Goal: Task Accomplishment & Management: Complete application form

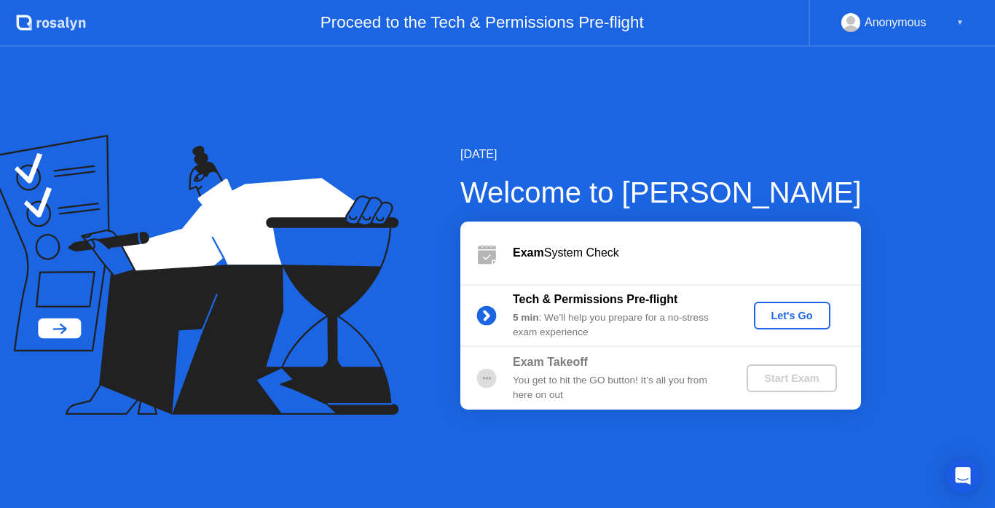
click at [801, 311] on div "Let's Go" at bounding box center [792, 316] width 65 height 12
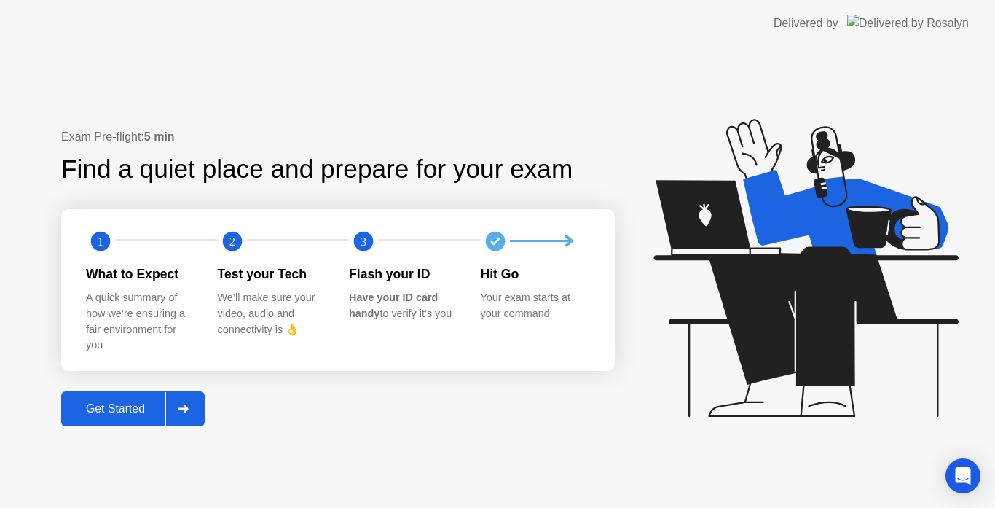
click at [114, 409] on div "Get Started" at bounding box center [116, 408] width 100 height 13
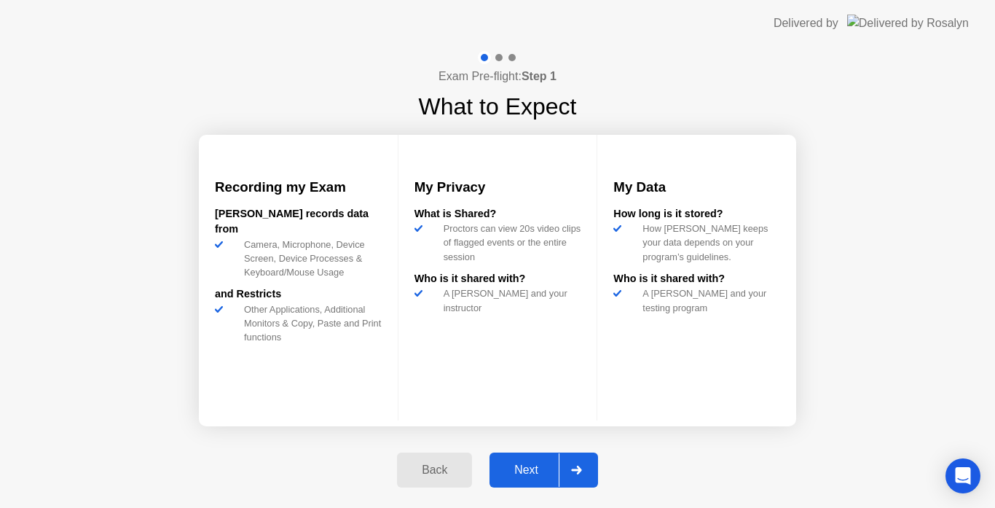
click at [520, 458] on button "Next" at bounding box center [544, 470] width 109 height 35
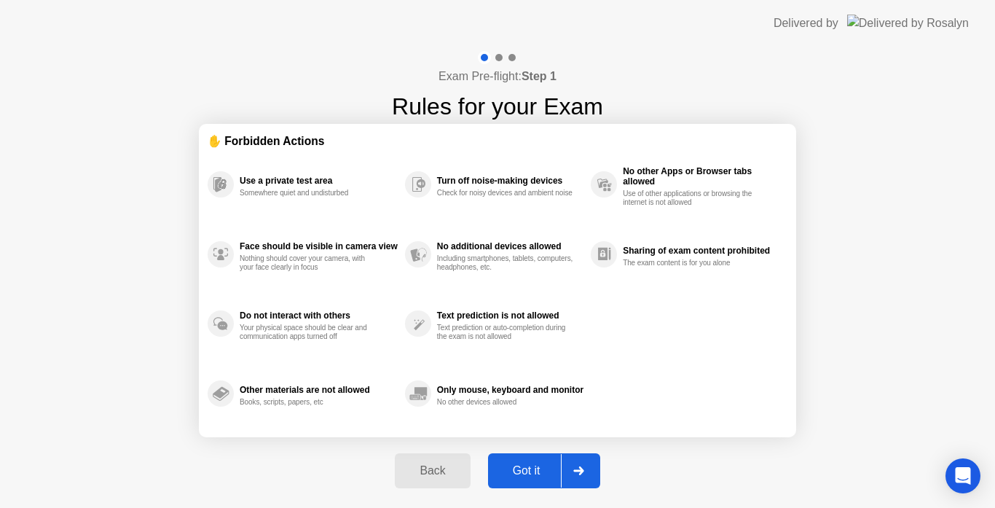
click at [520, 458] on button "Got it" at bounding box center [544, 470] width 112 height 35
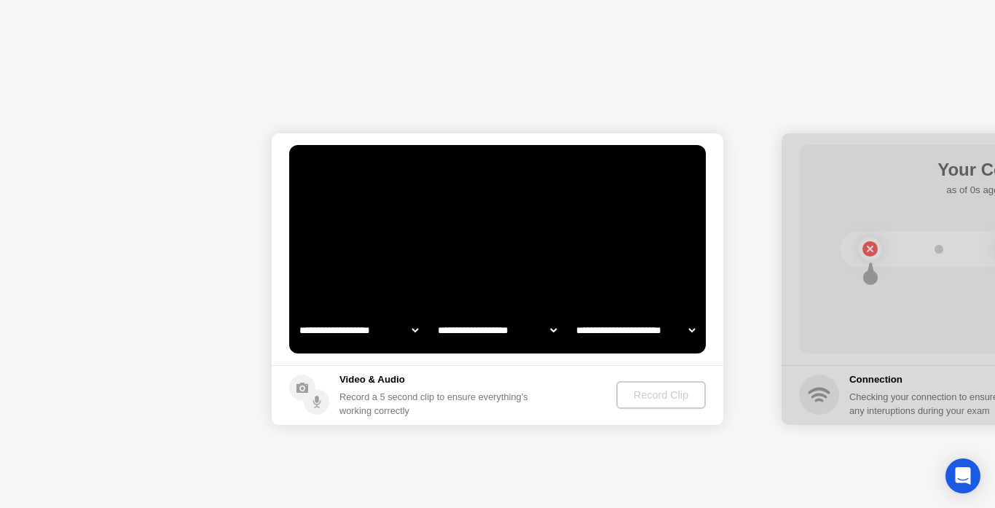
select select "**********"
select select "*******"
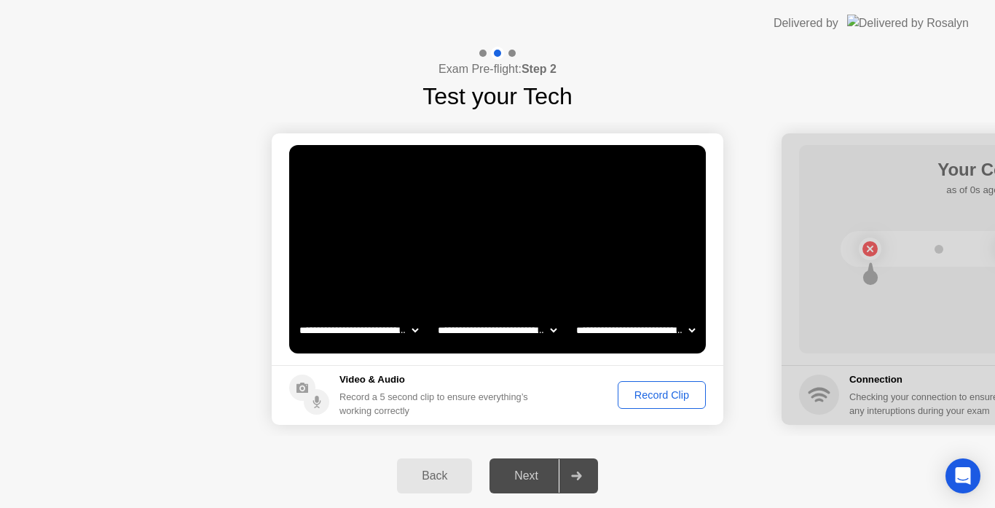
click at [649, 396] on div "Record Clip" at bounding box center [662, 395] width 78 height 12
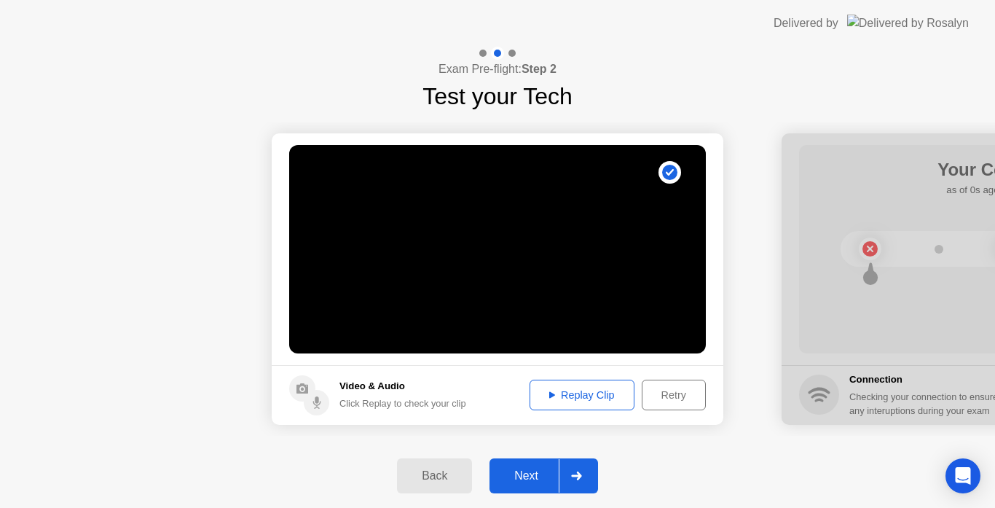
click at [560, 389] on div "Replay Clip" at bounding box center [582, 395] width 95 height 12
click at [528, 485] on button "Next" at bounding box center [544, 475] width 109 height 35
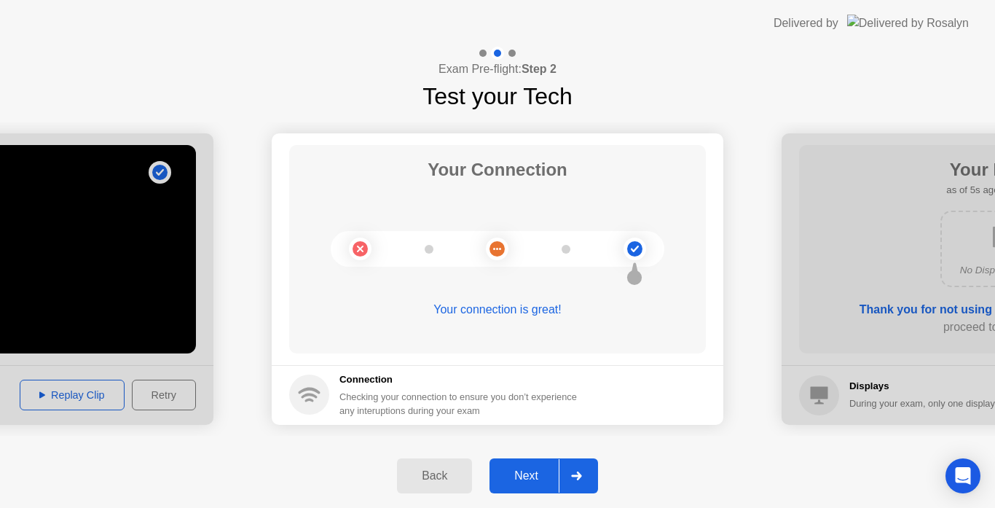
click at [528, 485] on button "Next" at bounding box center [544, 475] width 109 height 35
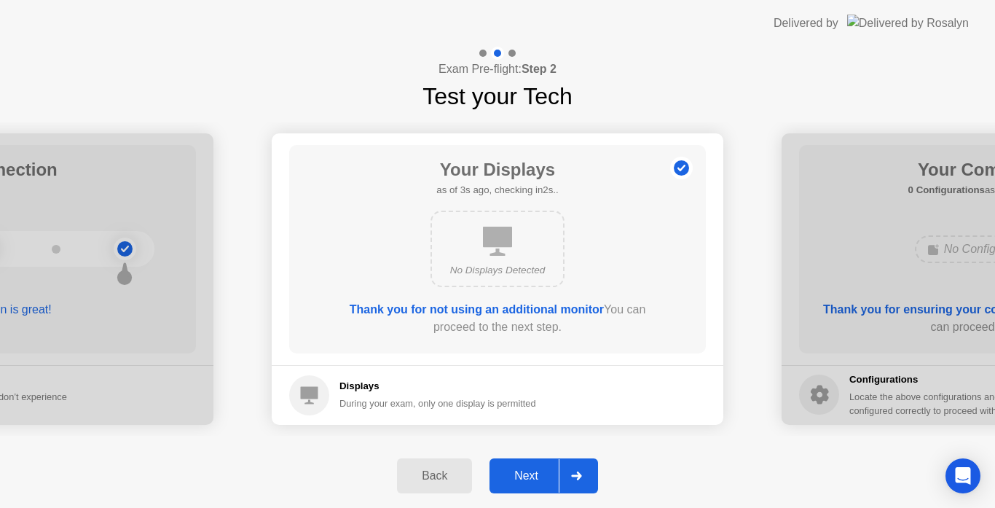
click at [528, 485] on button "Next" at bounding box center [544, 475] width 109 height 35
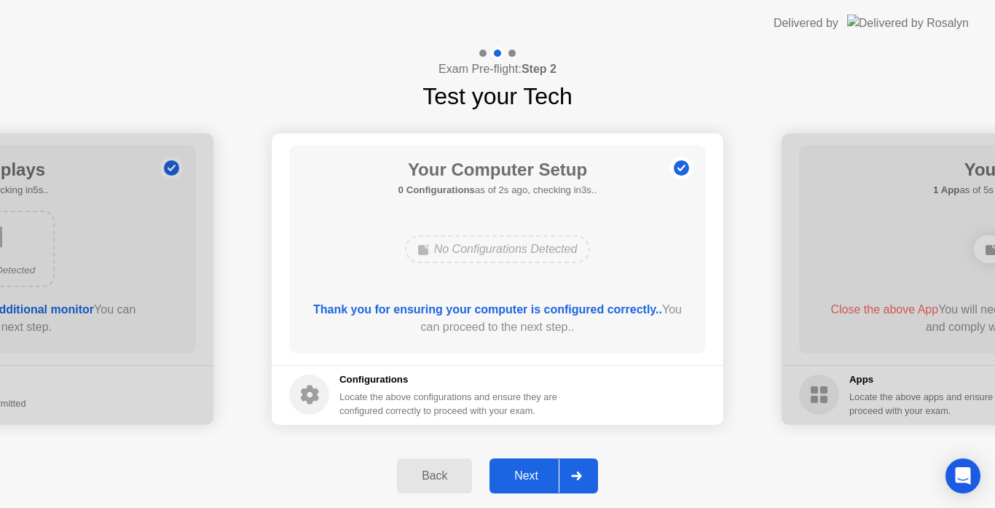
click at [528, 485] on button "Next" at bounding box center [544, 475] width 109 height 35
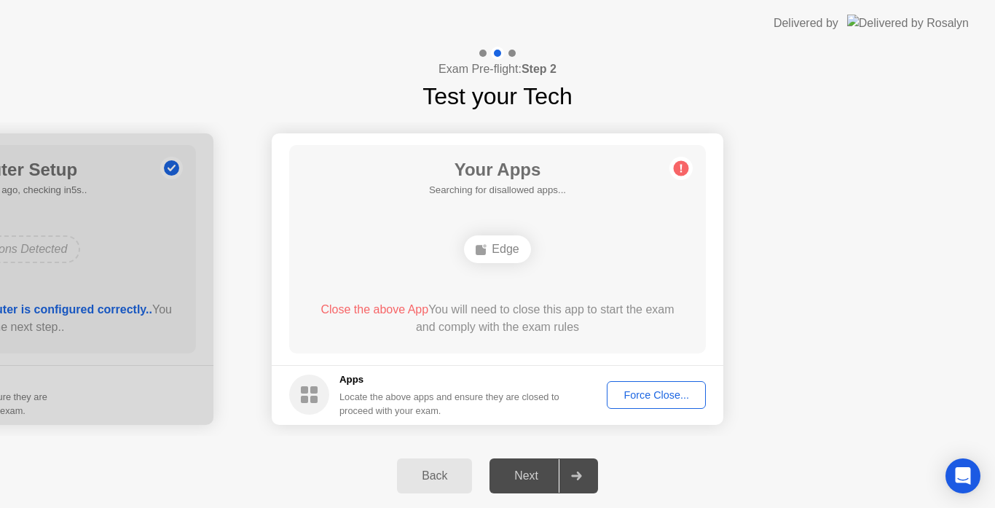
click at [649, 396] on div "Force Close..." at bounding box center [656, 395] width 89 height 12
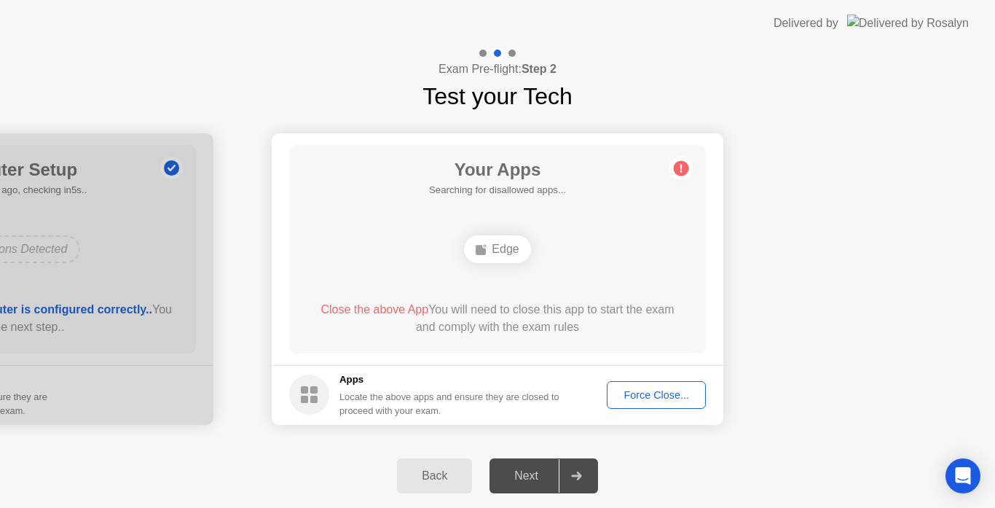
click at [526, 471] on div "Next" at bounding box center [526, 475] width 65 height 13
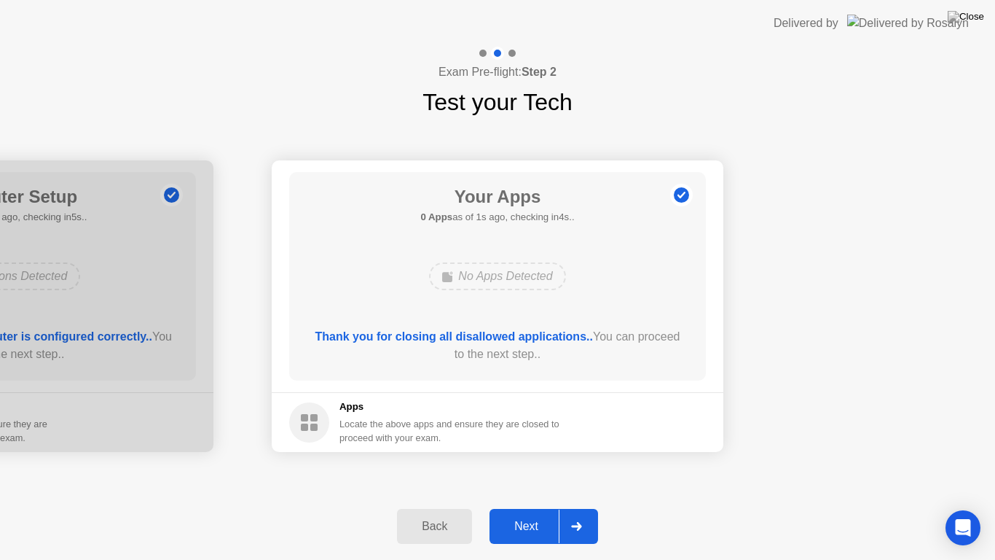
click at [536, 507] on div "Next" at bounding box center [526, 526] width 65 height 13
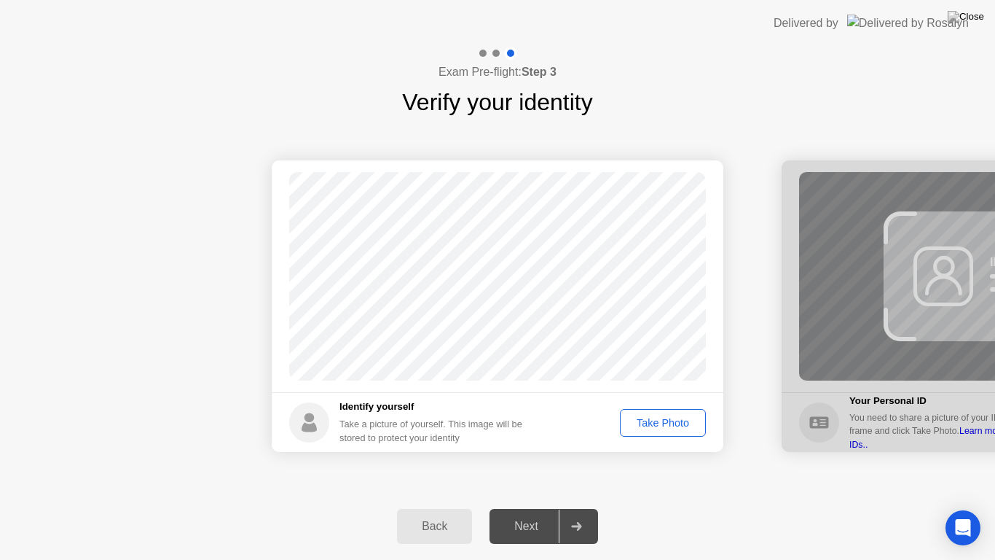
click at [673, 423] on div "Take Photo" at bounding box center [663, 423] width 76 height 12
click at [535, 507] on div "Next" at bounding box center [526, 526] width 65 height 13
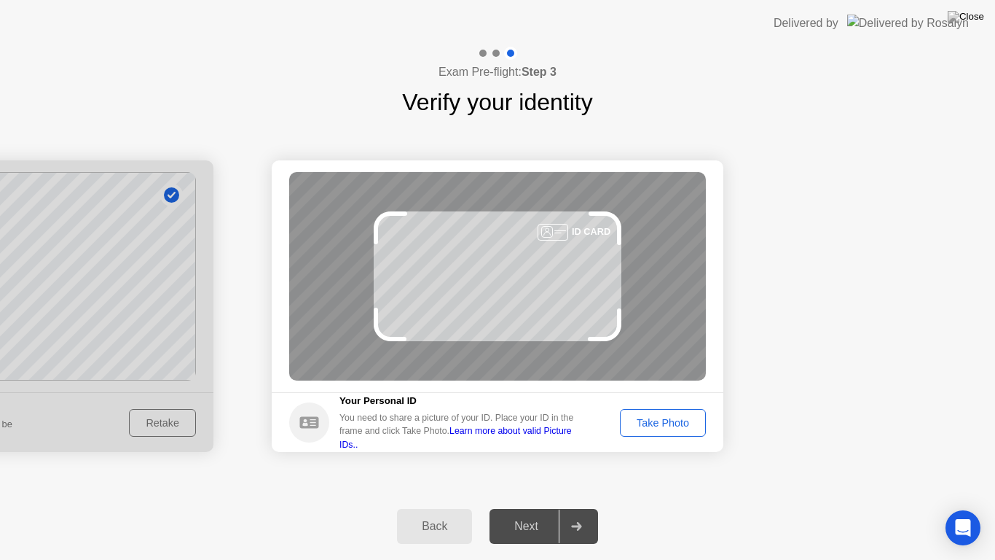
click at [665, 410] on button "Take Photo" at bounding box center [663, 423] width 86 height 28
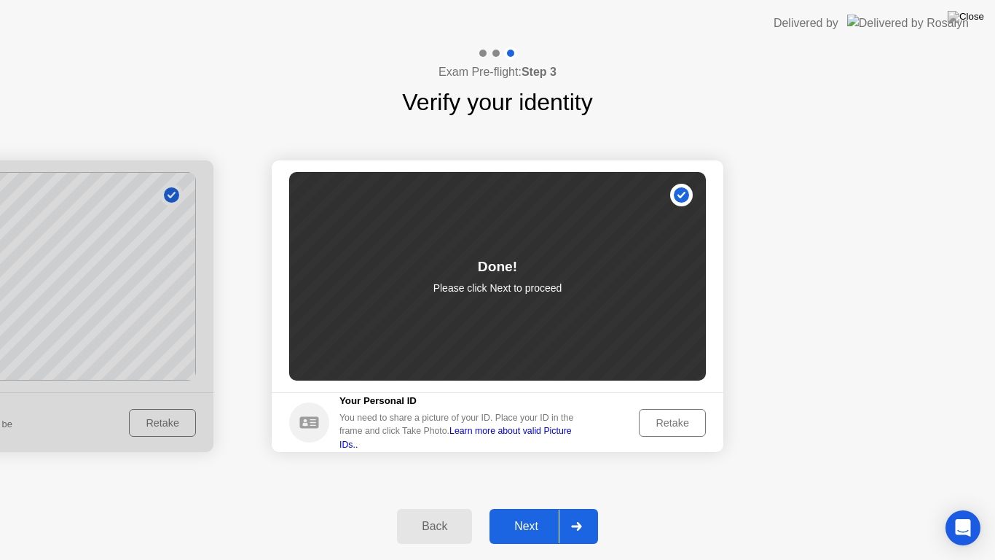
click at [546, 507] on button "Next" at bounding box center [544, 526] width 109 height 35
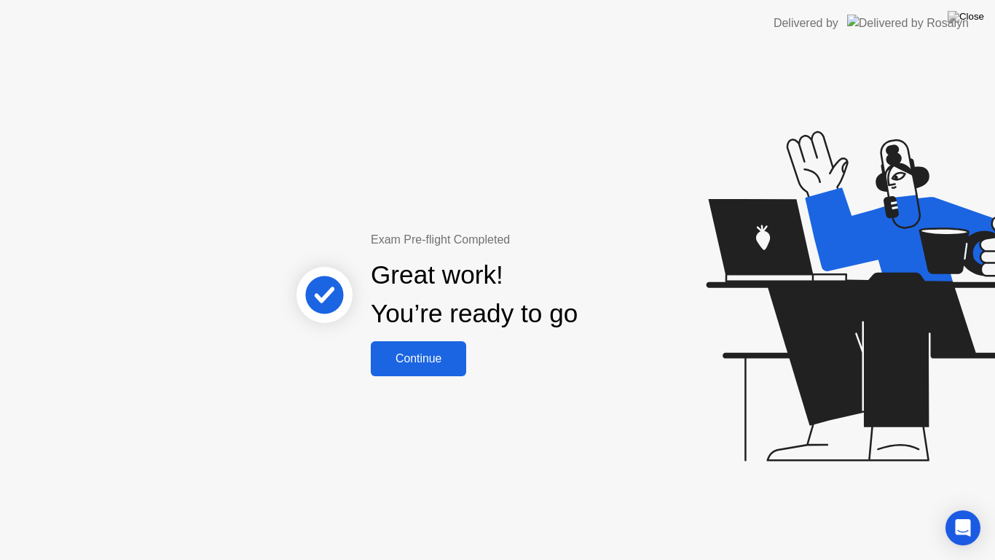
click at [399, 373] on button "Continue" at bounding box center [418, 358] width 95 height 35
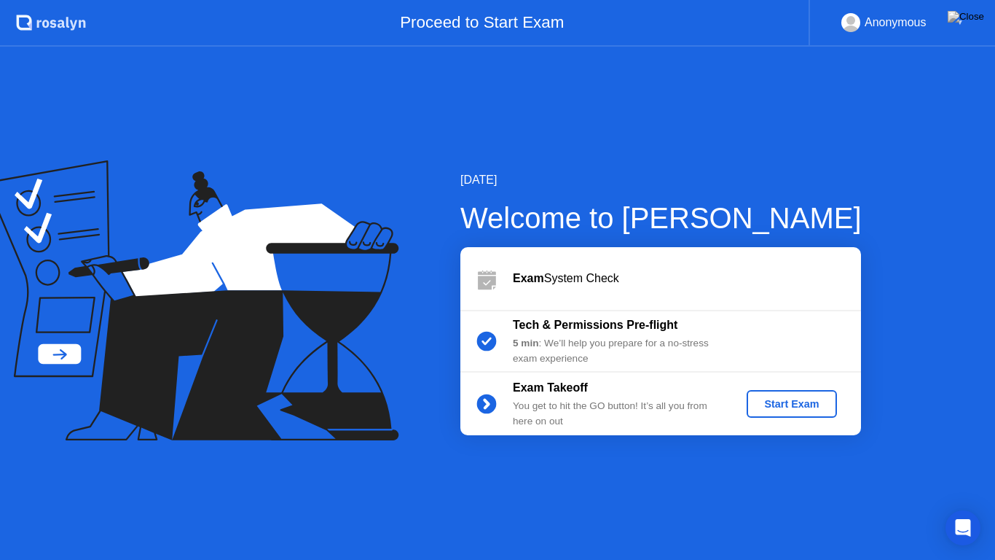
click at [764, 399] on div "Start Exam" at bounding box center [792, 404] width 78 height 12
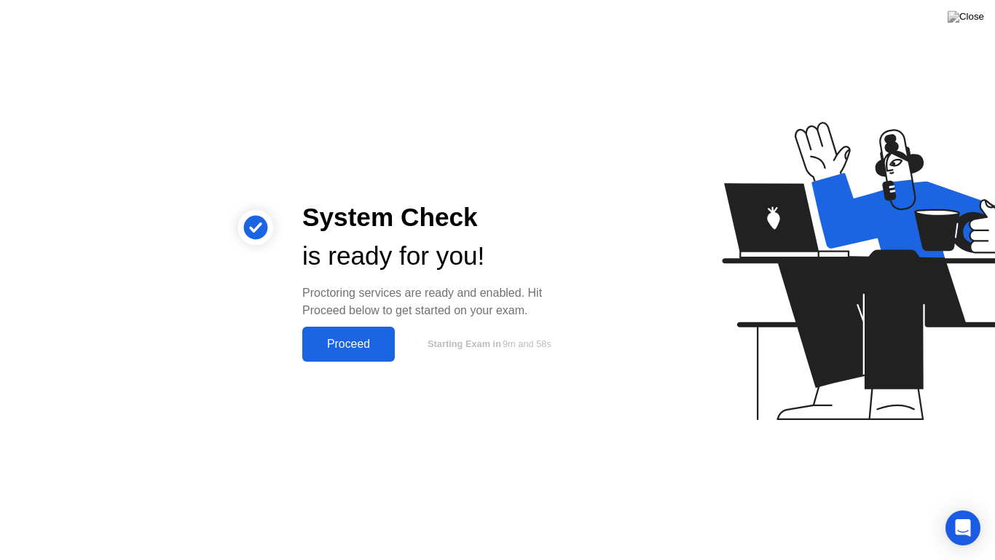
click at [364, 344] on div "Proceed" at bounding box center [349, 343] width 84 height 13
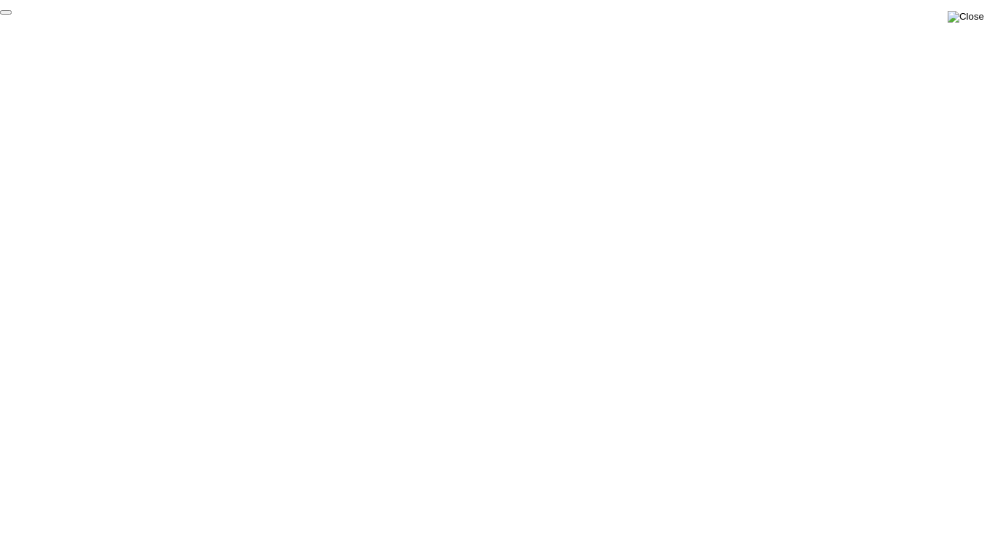
click at [979, 17] on img at bounding box center [966, 17] width 36 height 12
